Goal: Navigation & Orientation: Find specific page/section

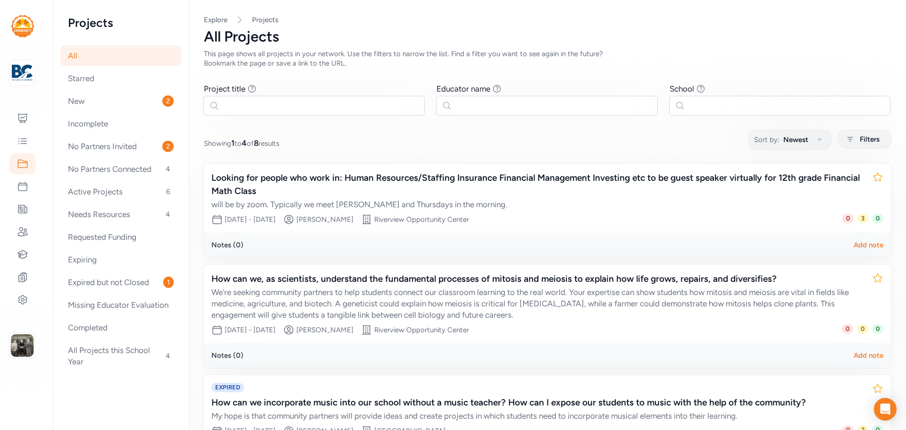
scroll to position [22, 0]
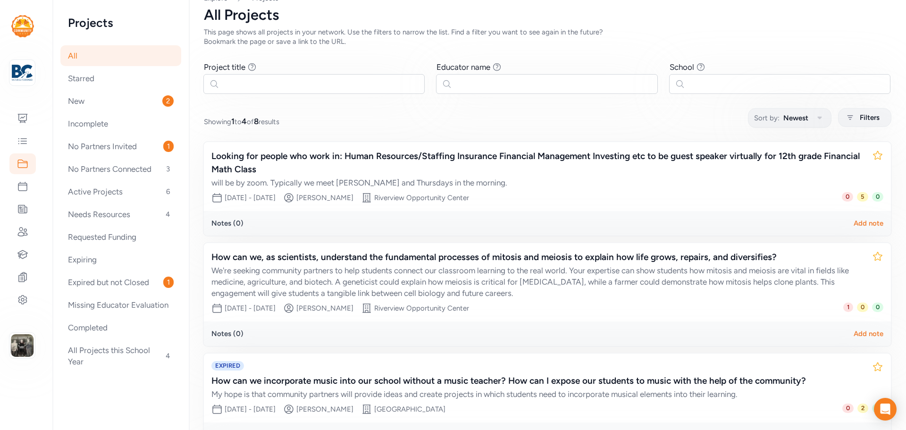
scroll to position [163, 0]
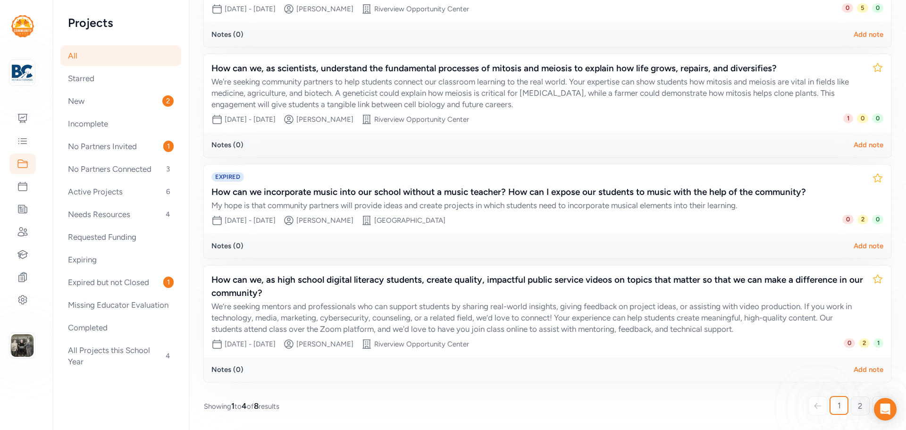
click at [851, 402] on link "2" at bounding box center [860, 405] width 19 height 19
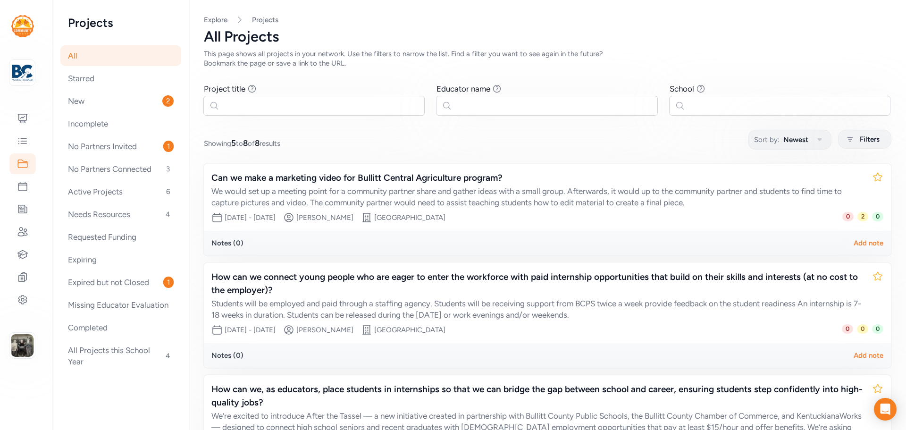
click at [100, 57] on div "All" at bounding box center [120, 55] width 121 height 21
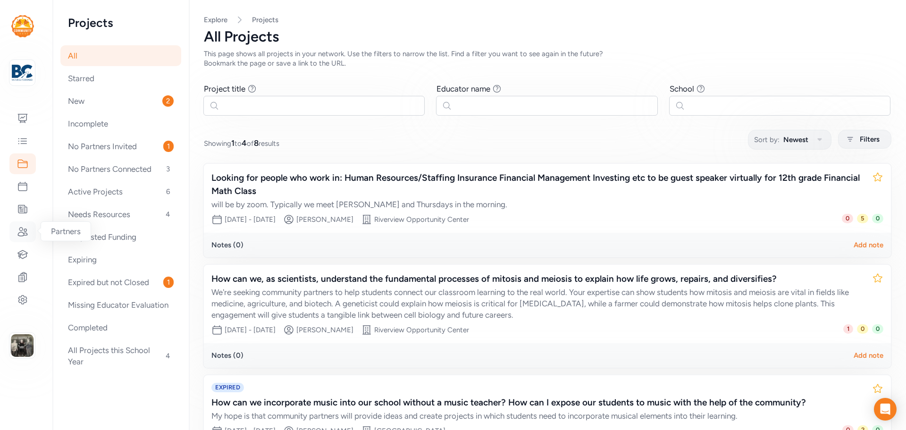
click at [18, 228] on icon at bounding box center [22, 231] width 11 height 11
